Goal: Task Accomplishment & Management: Complete application form

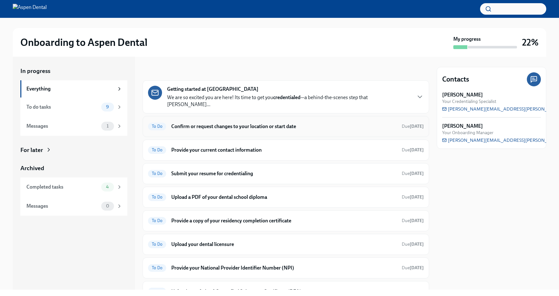
click at [160, 124] on span "To Do" at bounding box center [157, 126] width 18 height 5
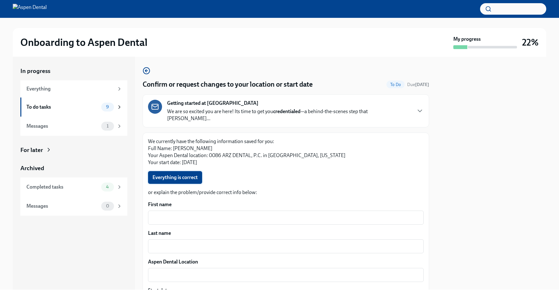
scroll to position [83, 0]
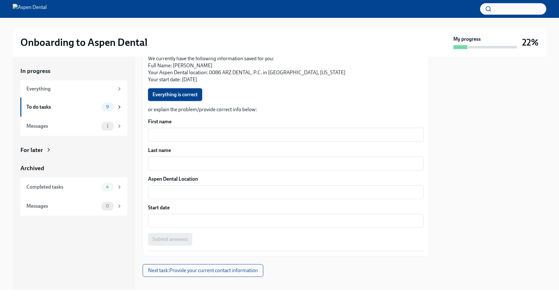
click at [176, 88] on button "Everything is correct" at bounding box center [175, 94] width 54 height 13
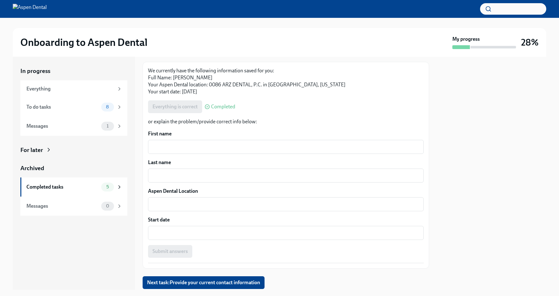
scroll to position [78, 0]
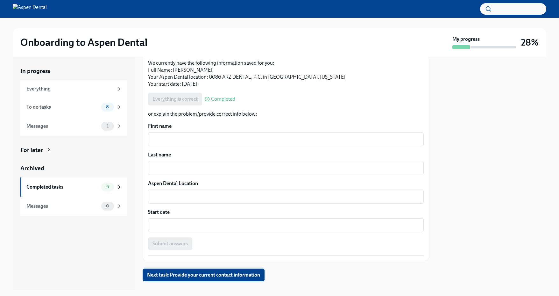
click at [199, 268] on button "Next task : Provide your current contact information" at bounding box center [204, 274] width 122 height 13
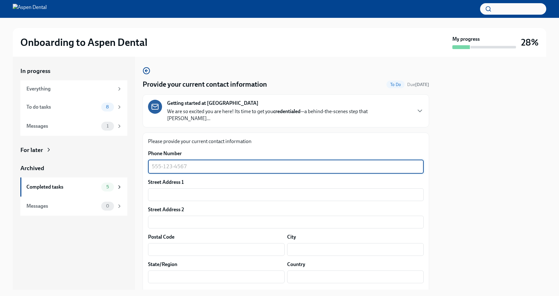
click at [163, 163] on textarea "Phone Number" at bounding box center [286, 167] width 268 height 8
type textarea "9176961497"
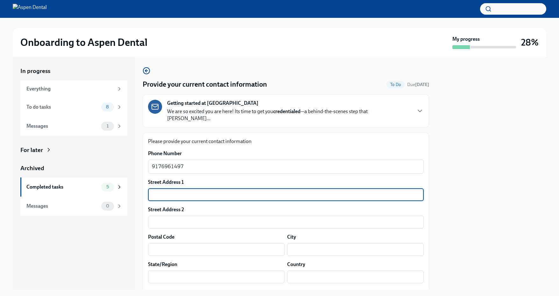
click at [170, 188] on input "text" at bounding box center [285, 194] width 275 height 13
type input "[STREET_ADDRESS]"
type input "85024"
type input "Phoenix"
type input "AZ"
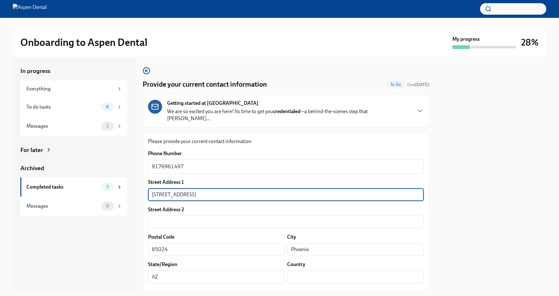
type input "US"
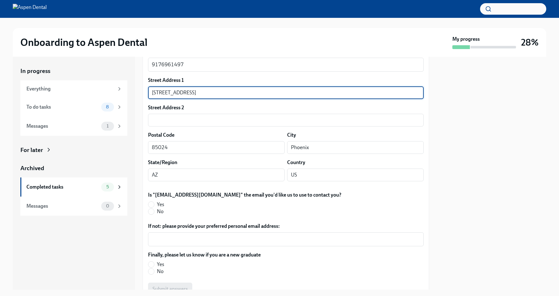
scroll to position [105, 0]
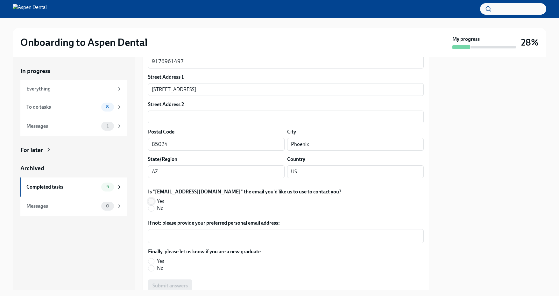
click at [153, 198] on input "Yes" at bounding box center [151, 201] width 6 height 6
radio input "true"
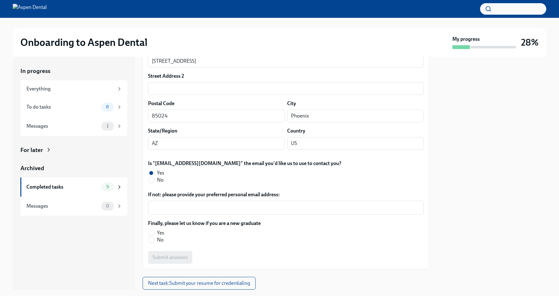
scroll to position [146, 0]
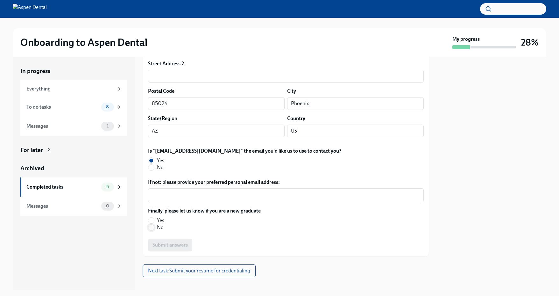
click at [153, 224] on input "No" at bounding box center [151, 227] width 6 height 6
radio input "true"
click at [169, 241] on span "Submit answers" at bounding box center [169, 244] width 35 height 6
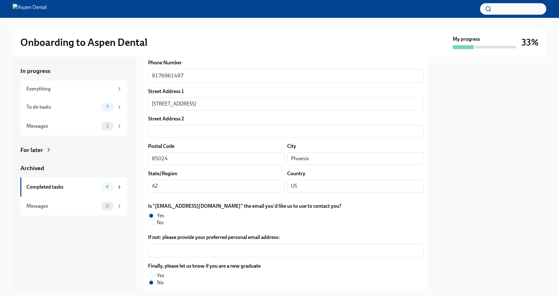
scroll to position [146, 0]
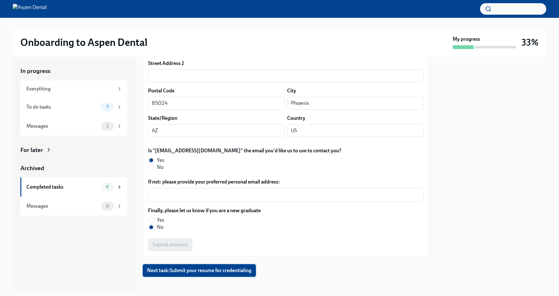
click at [183, 267] on span "Next task : Submit your resume for credentialing" at bounding box center [199, 270] width 104 height 6
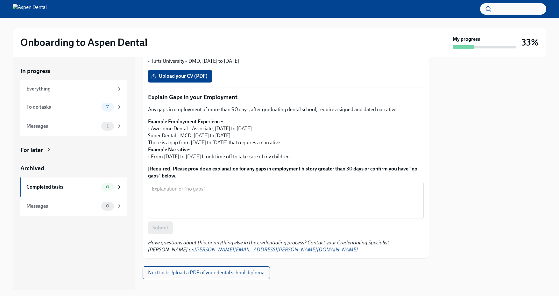
scroll to position [191, 0]
